Goal: Information Seeking & Learning: Learn about a topic

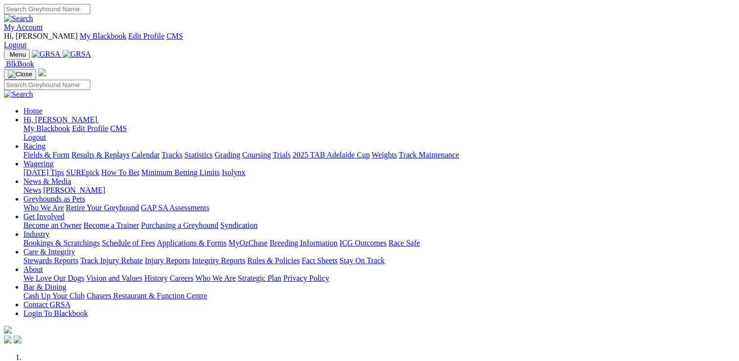
scroll to position [301, 0]
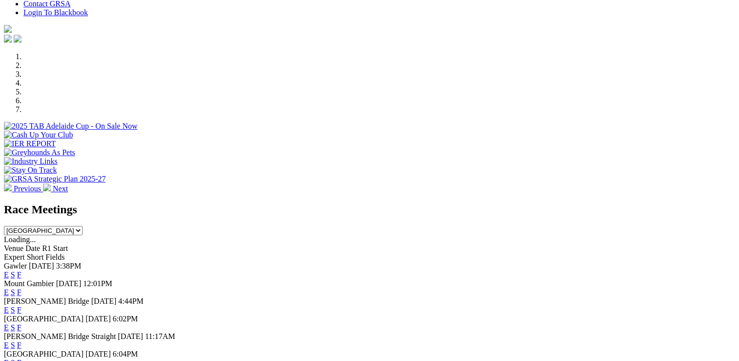
click at [9, 270] on link "E" at bounding box center [6, 274] width 5 height 8
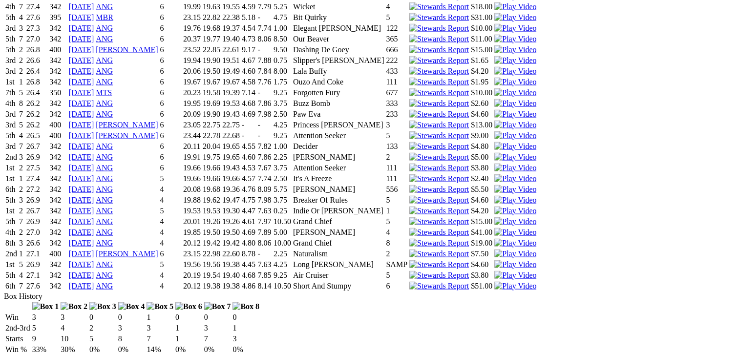
scroll to position [118, 0]
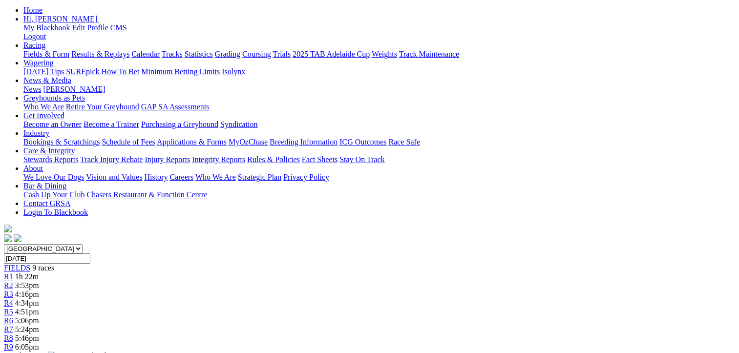
click at [13, 290] on span "R3" at bounding box center [8, 294] width 9 height 8
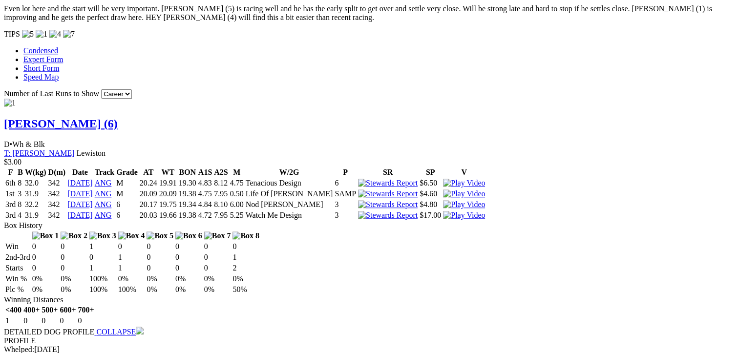
scroll to position [966, 0]
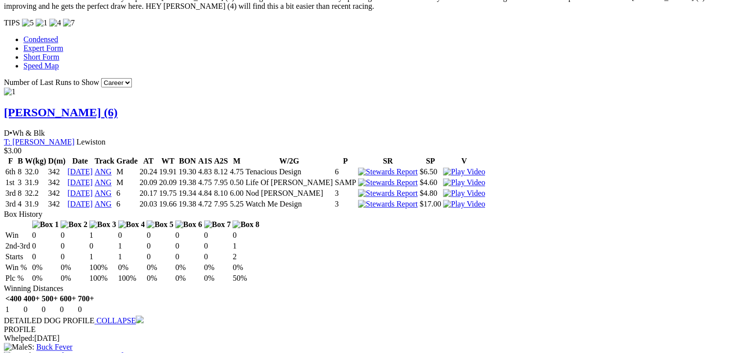
drag, startPoint x: 735, startPoint y: 155, endPoint x: 744, endPoint y: 176, distance: 22.8
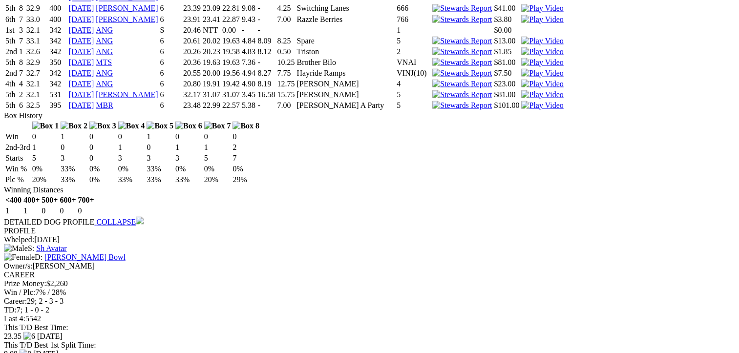
scroll to position [0, 0]
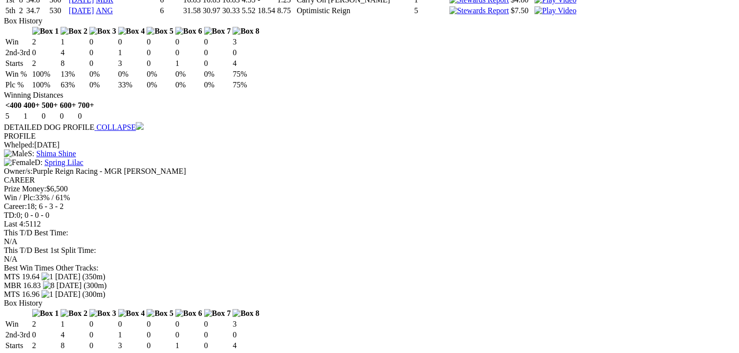
scroll to position [57, 0]
